Goal: Find specific page/section: Find specific page/section

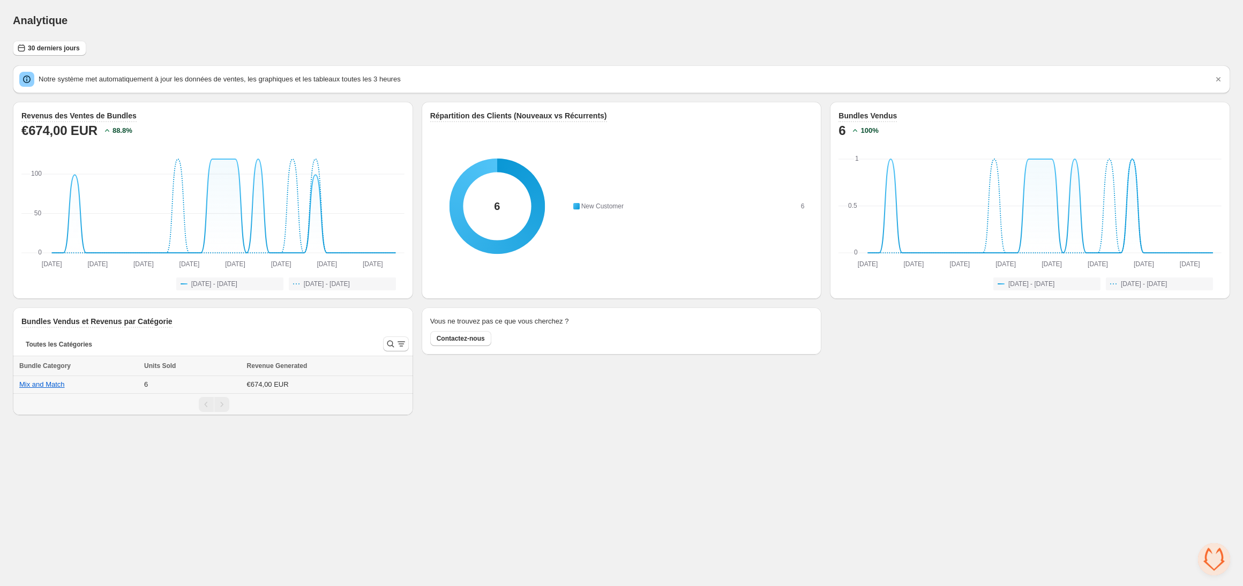
click at [42, 377] on td "Mix and Match" at bounding box center [77, 385] width 128 height 18
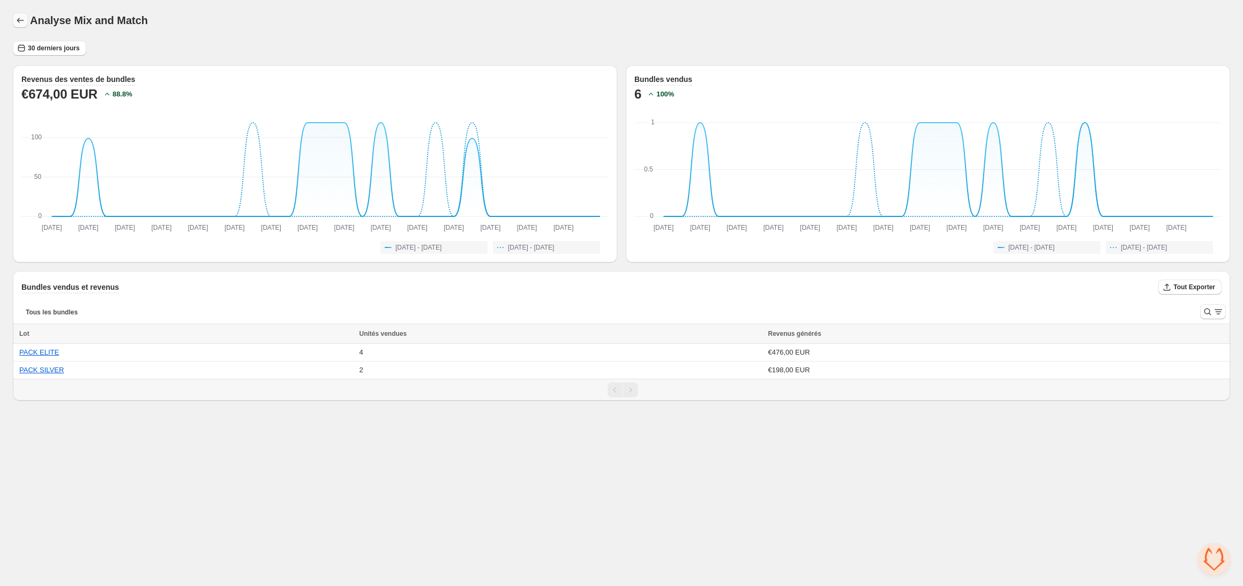
click at [17, 18] on icon "button" at bounding box center [20, 20] width 11 height 11
